Goal: Transaction & Acquisition: Purchase product/service

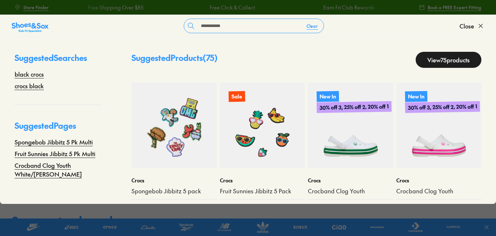
type input "**********"
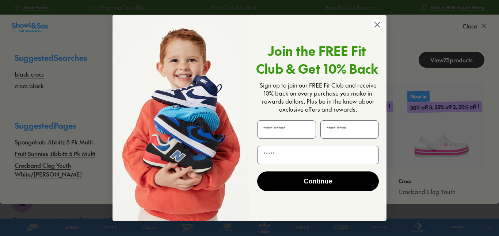
click at [373, 26] on circle "Close dialog" at bounding box center [377, 25] width 12 height 12
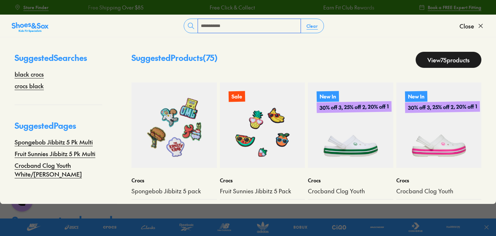
click at [269, 24] on input "**********" at bounding box center [249, 26] width 103 height 14
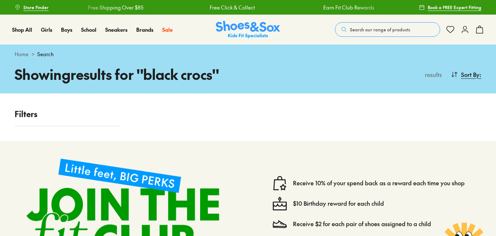
click at [376, 25] on button "Search our range of products" at bounding box center [387, 29] width 105 height 15
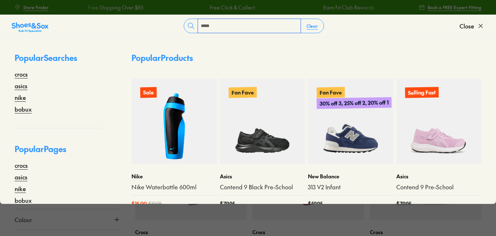
type input "*****"
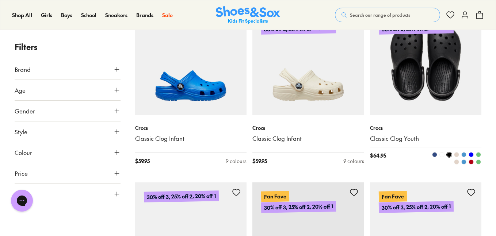
scroll to position [1657, 0]
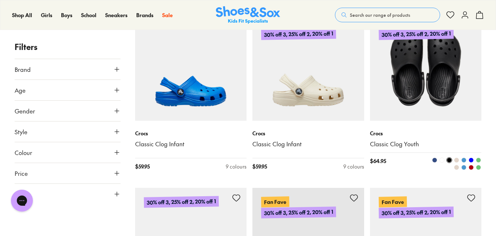
click at [413, 82] on img at bounding box center [426, 65] width 112 height 112
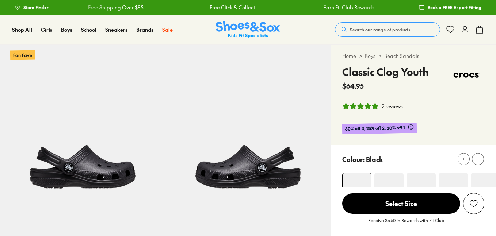
select select "*"
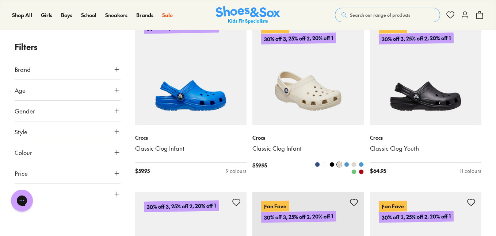
scroll to position [1651, 0]
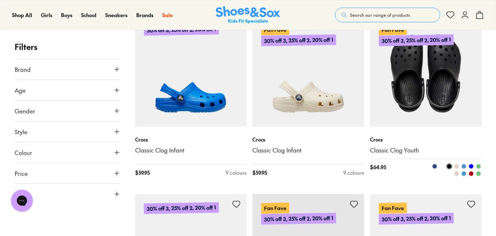
click at [452, 132] on div "Crocs Classic Clog Youth $ 64.95 11 colours" at bounding box center [426, 156] width 112 height 58
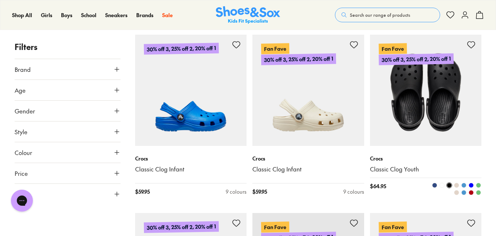
scroll to position [1630, 0]
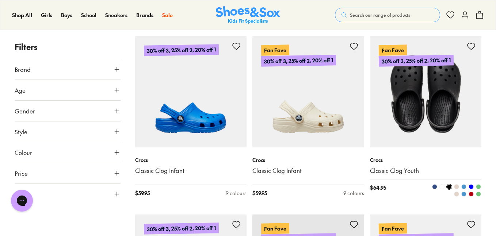
click at [434, 109] on img at bounding box center [426, 92] width 112 height 112
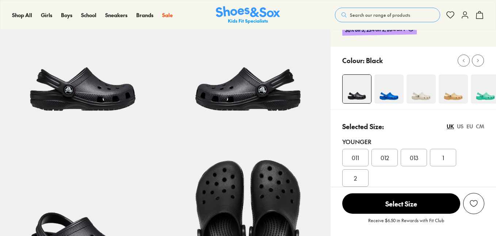
scroll to position [226, 0]
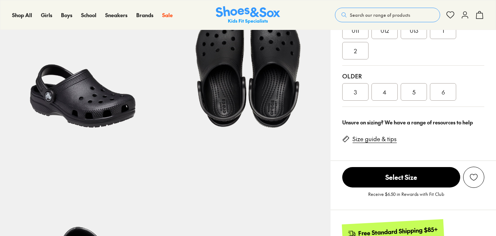
select select "*"
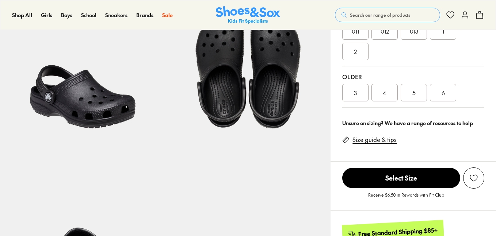
click at [440, 92] on div "6" at bounding box center [443, 93] width 26 height 18
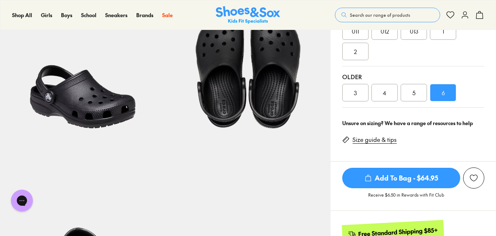
click at [274, 94] on img at bounding box center [247, 67] width 165 height 165
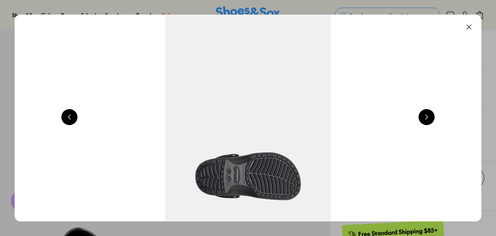
scroll to position [0, 1877]
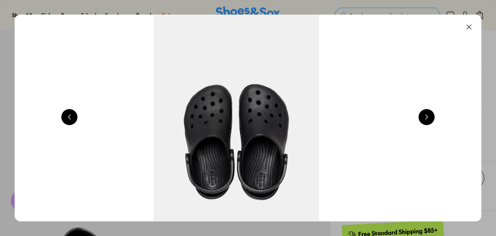
click at [274, 94] on img at bounding box center [236, 118] width 466 height 207
click at [469, 25] on button at bounding box center [469, 27] width 16 height 16
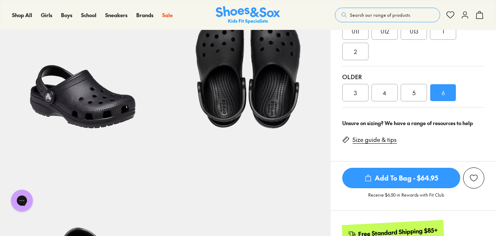
click at [400, 180] on span "Add To Bag - $64.95" at bounding box center [401, 178] width 118 height 20
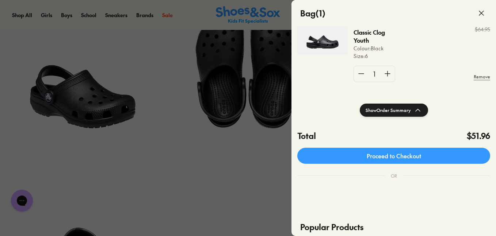
scroll to position [124, 0]
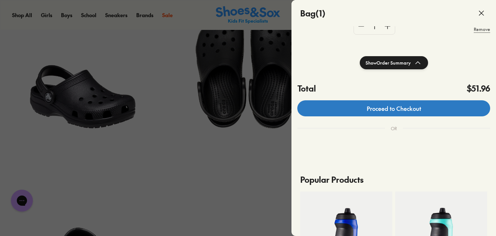
click at [405, 111] on link "Proceed to Checkout" at bounding box center [393, 108] width 193 height 16
